Goal: Book appointment/travel/reservation

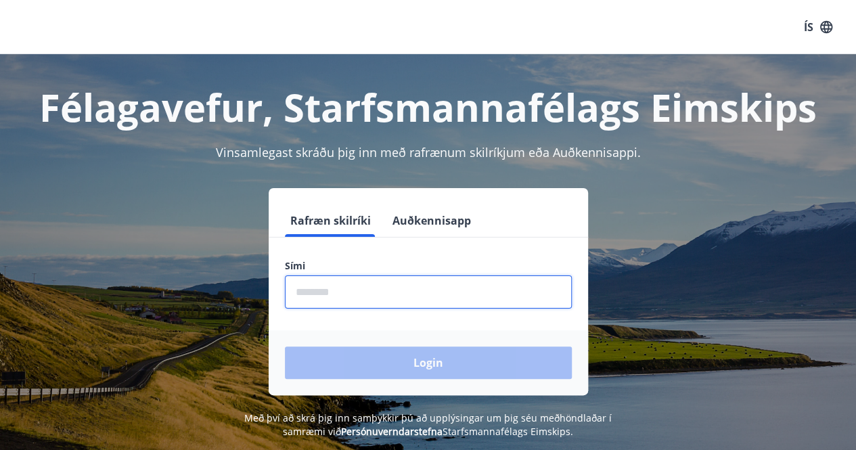
click at [453, 286] on input "phone" at bounding box center [428, 292] width 287 height 33
type input "********"
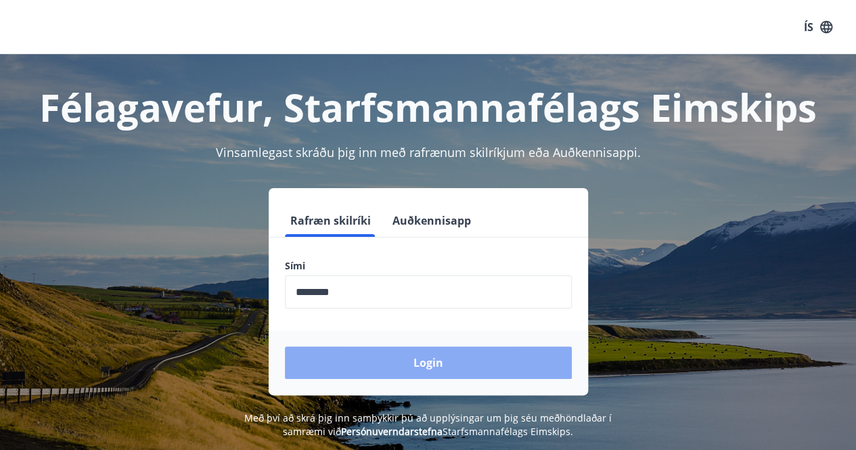
click at [421, 357] on button "Login" at bounding box center [428, 363] width 287 height 32
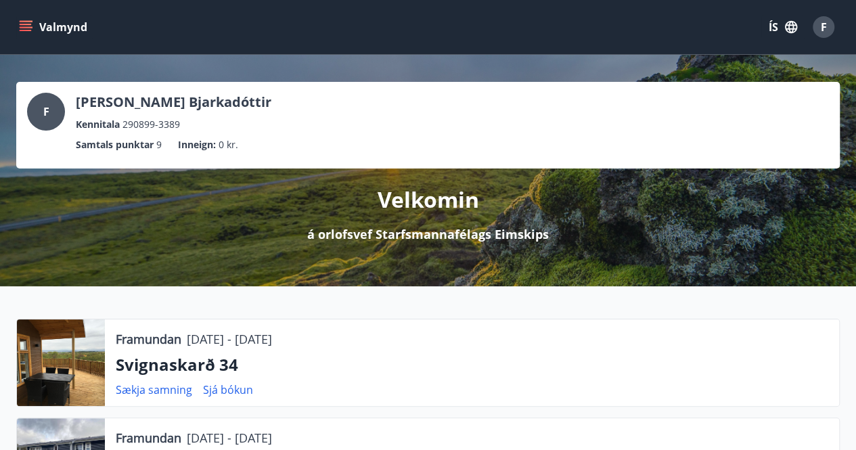
click at [23, 30] on icon "menu" at bounding box center [26, 30] width 12 height 1
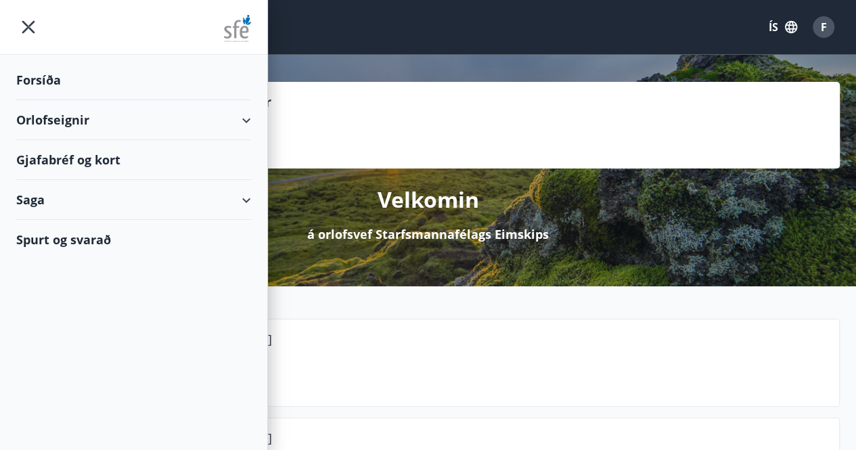
click at [160, 108] on div "Orlofseignir" at bounding box center [133, 120] width 235 height 40
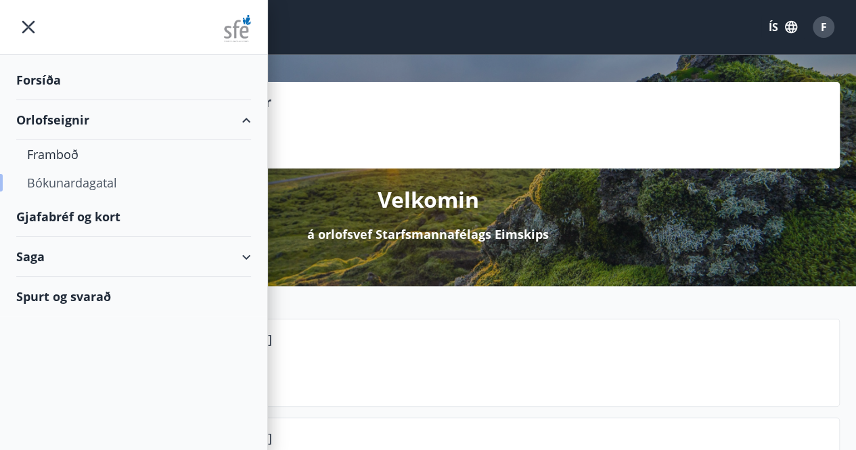
click at [63, 178] on div "Bókunardagatal" at bounding box center [133, 183] width 213 height 28
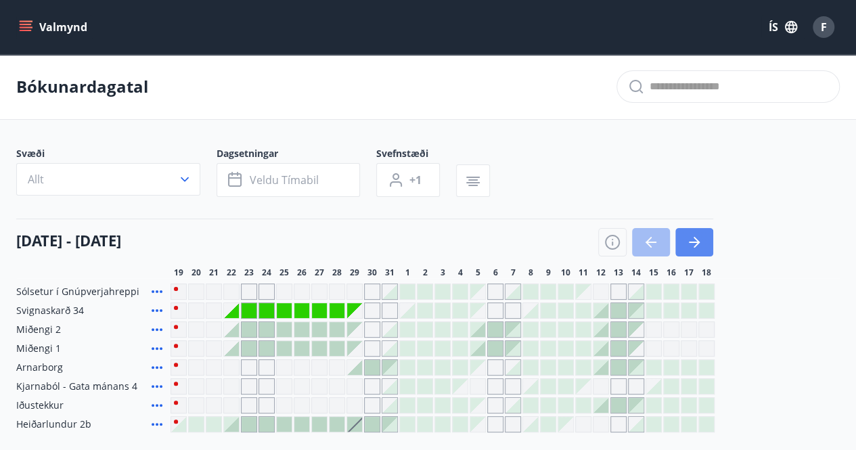
click at [693, 242] on icon "button" at bounding box center [694, 242] width 11 height 1
click at [689, 243] on icon "button" at bounding box center [694, 242] width 16 height 16
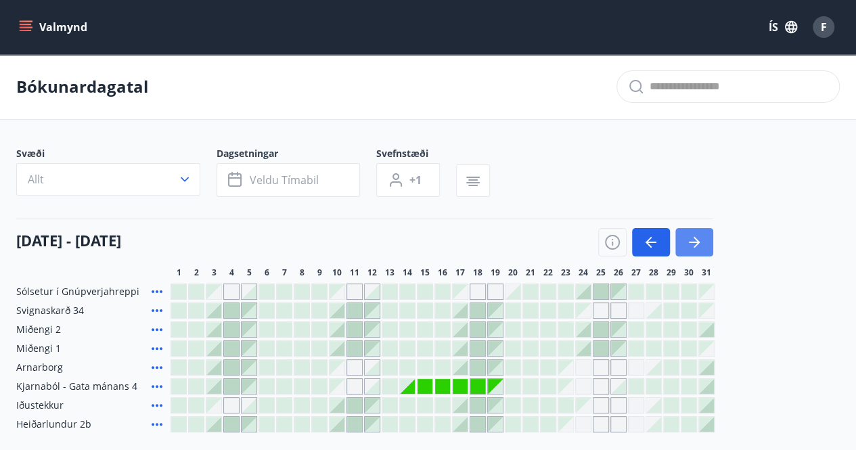
click at [689, 243] on icon "button" at bounding box center [694, 242] width 16 height 16
click at [695, 303] on div at bounding box center [689, 310] width 15 height 15
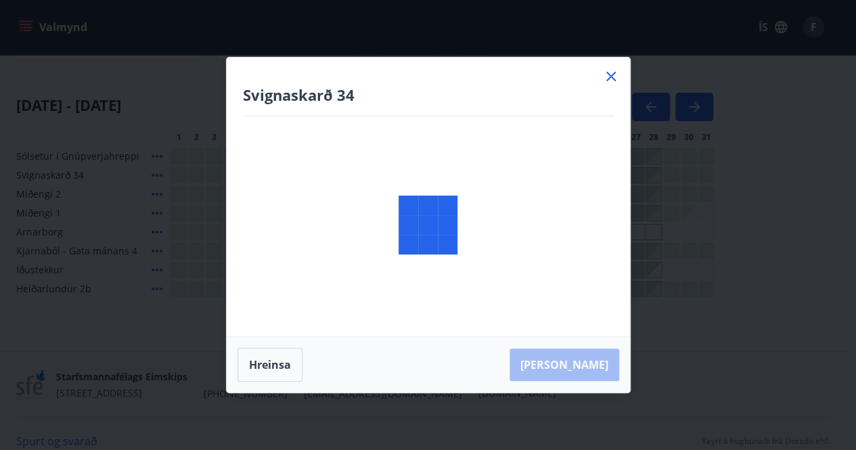
scroll to position [68, 0]
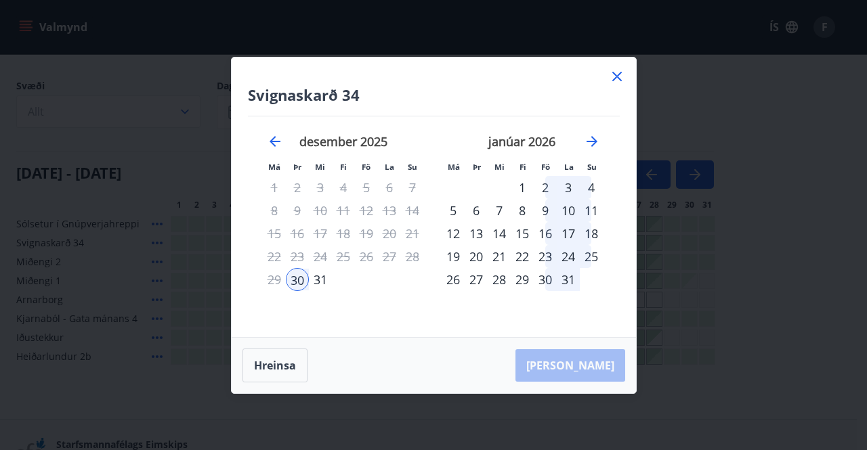
click at [624, 75] on icon at bounding box center [617, 76] width 16 height 16
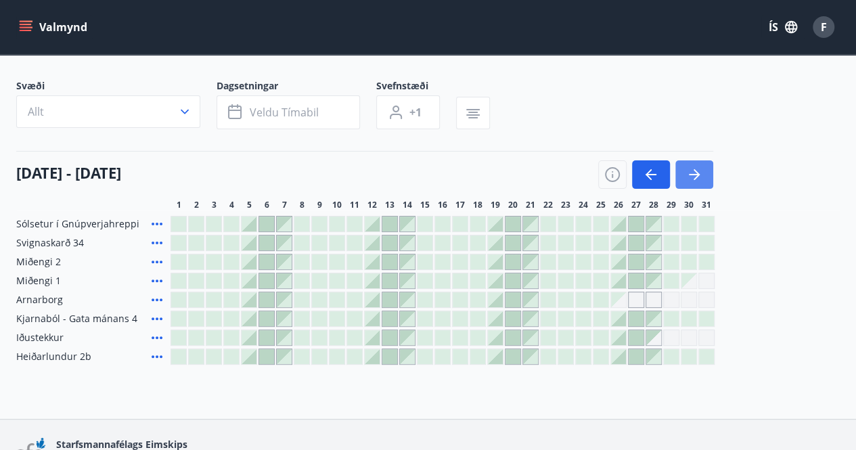
drag, startPoint x: 691, startPoint y: 163, endPoint x: 677, endPoint y: 165, distance: 13.6
click at [691, 163] on button "button" at bounding box center [695, 174] width 38 height 28
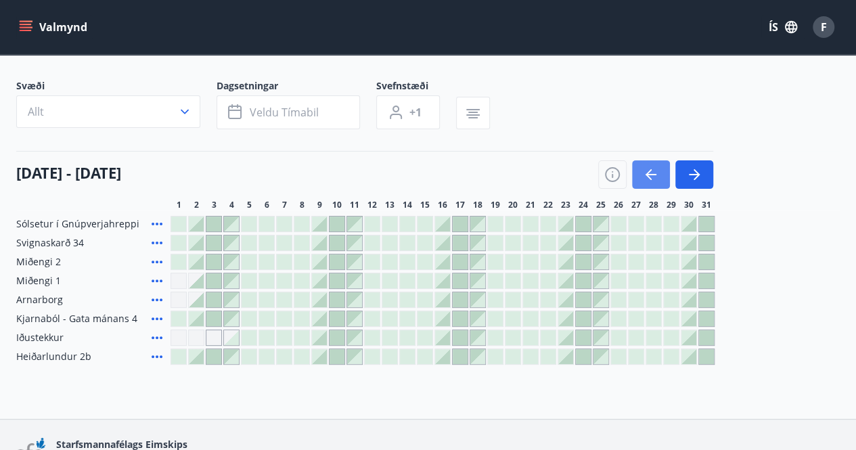
click at [652, 167] on icon "button" at bounding box center [651, 175] width 16 height 16
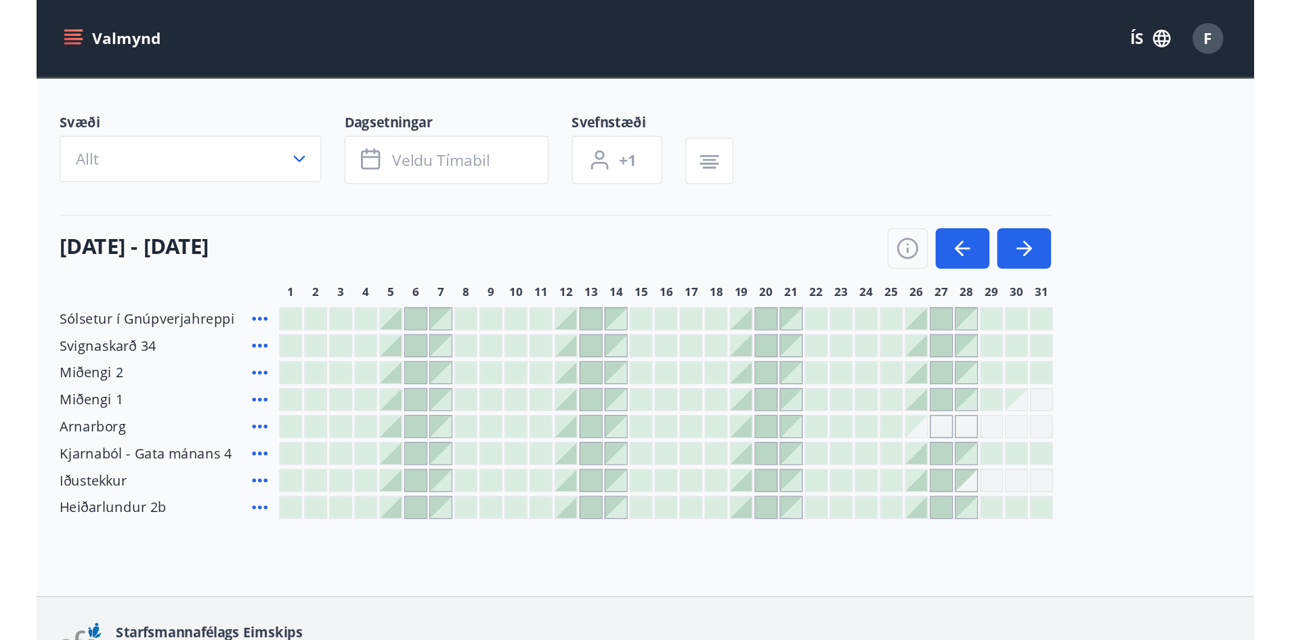
scroll to position [2, 0]
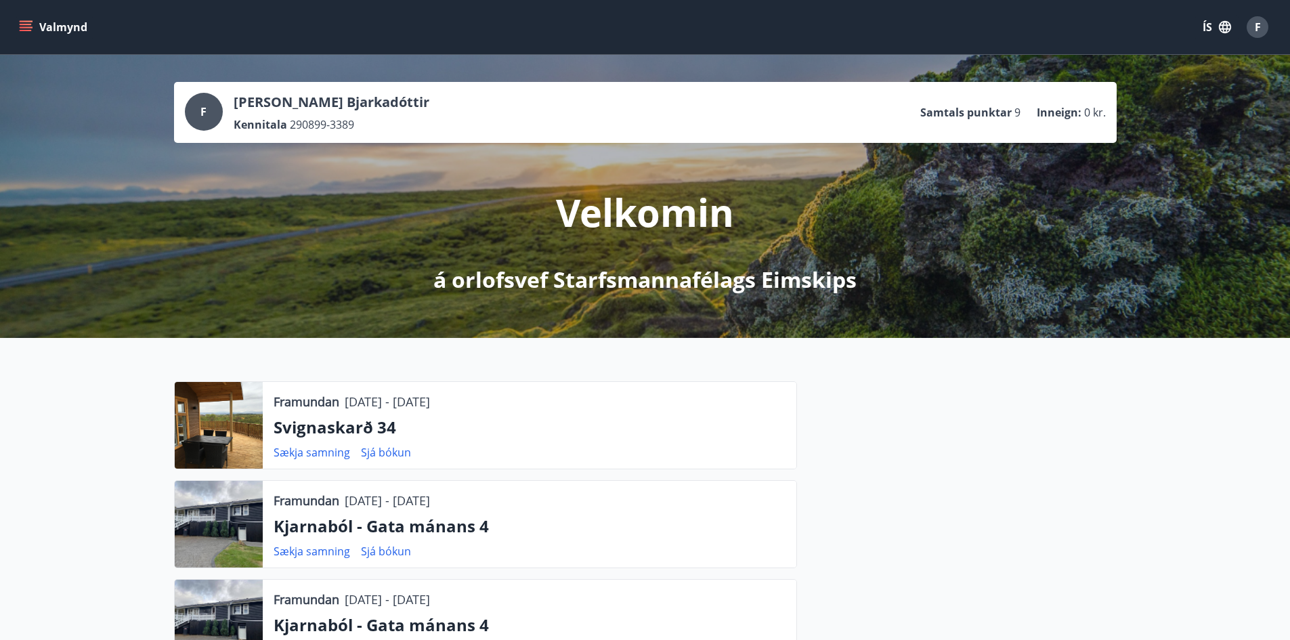
click at [48, 22] on button "Valmynd" at bounding box center [54, 27] width 76 height 24
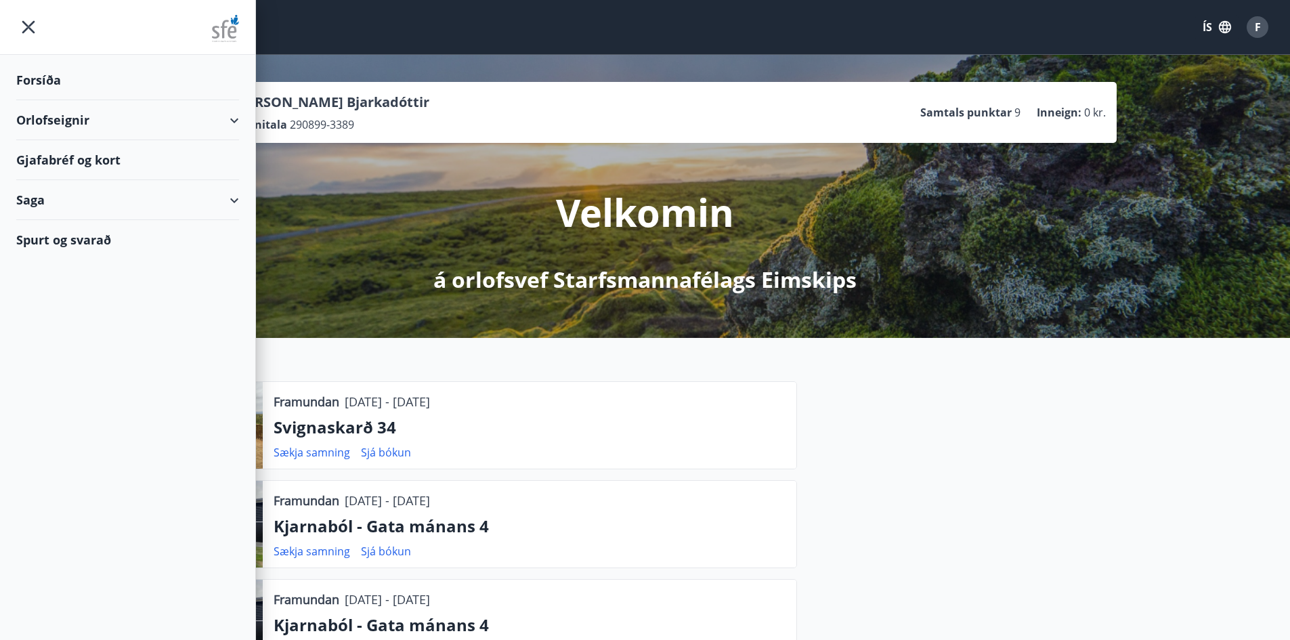
click at [130, 123] on div "Orlofseignir" at bounding box center [127, 120] width 223 height 40
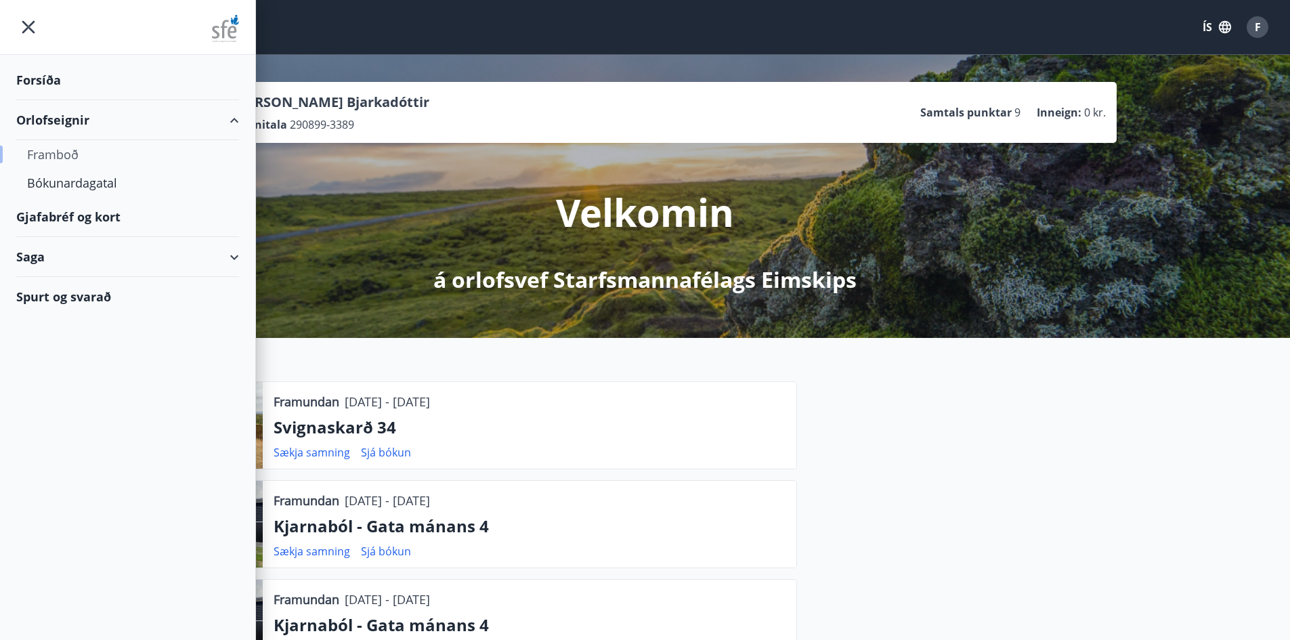
click at [71, 160] on div "Framboð" at bounding box center [127, 154] width 201 height 28
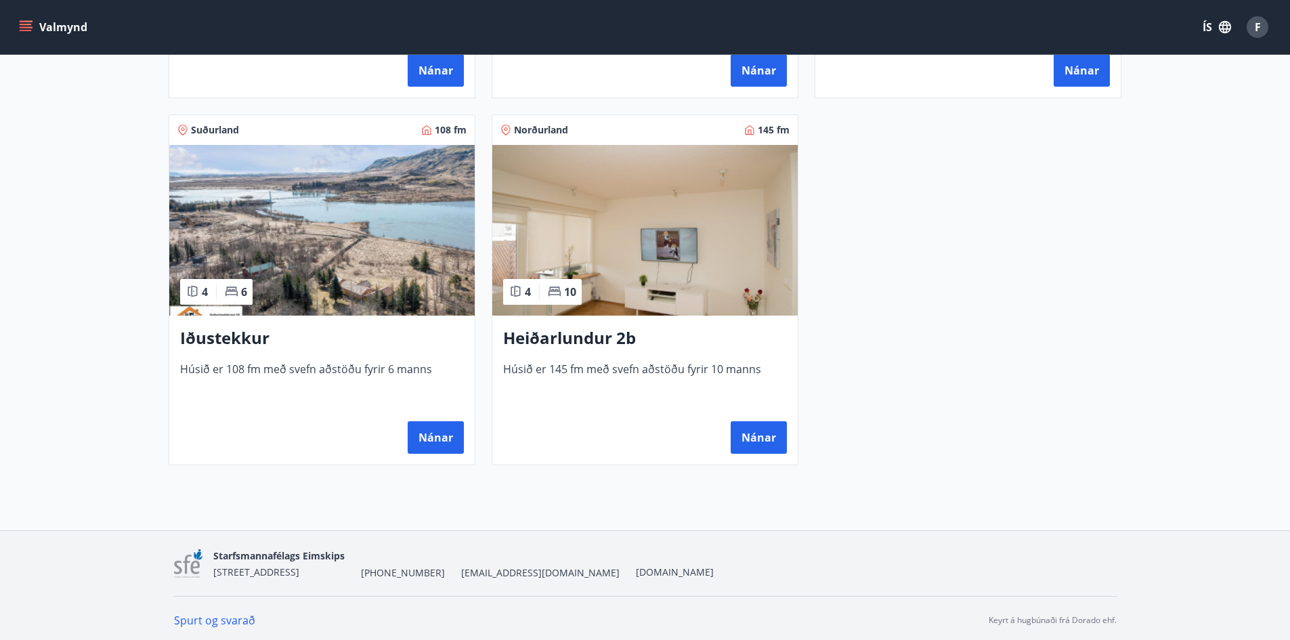
scroll to position [934, 0]
